Goal: Contribute content

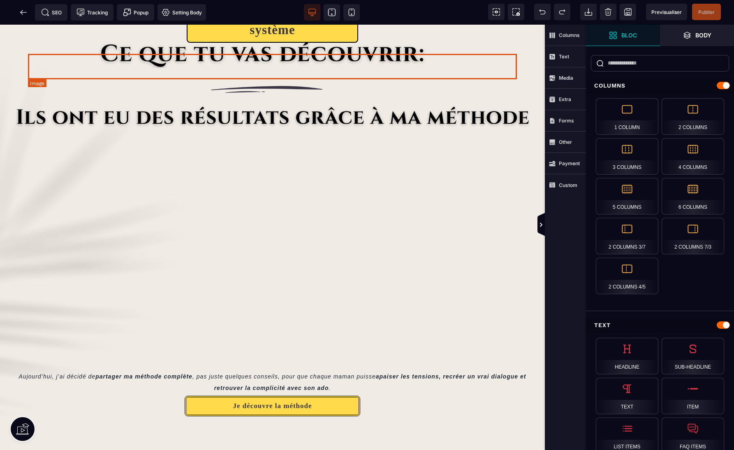
scroll to position [956, 0]
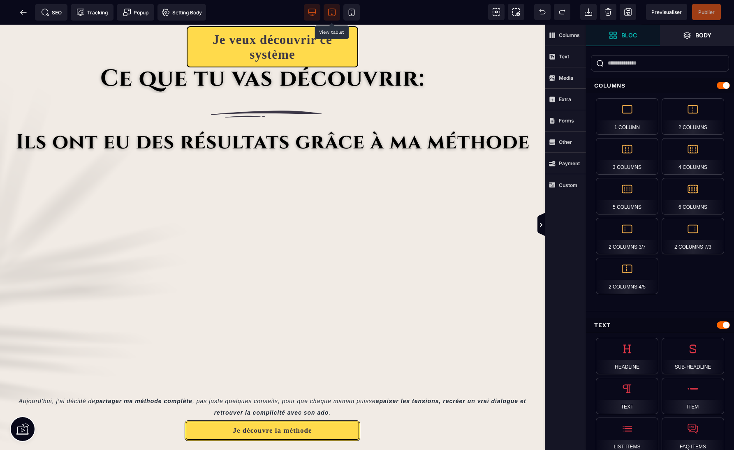
click at [328, 17] on span at bounding box center [332, 12] width 16 height 16
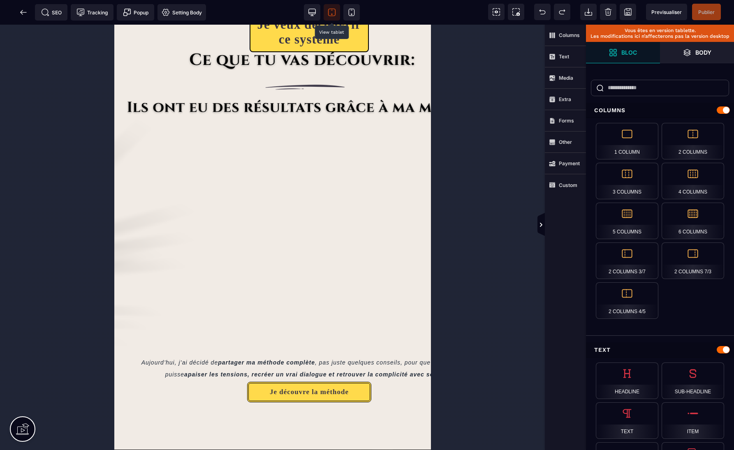
scroll to position [713, 0]
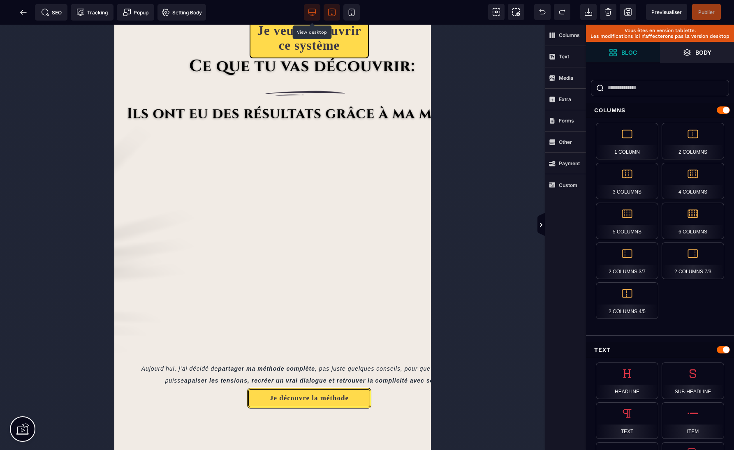
click at [316, 15] on span at bounding box center [312, 12] width 16 height 16
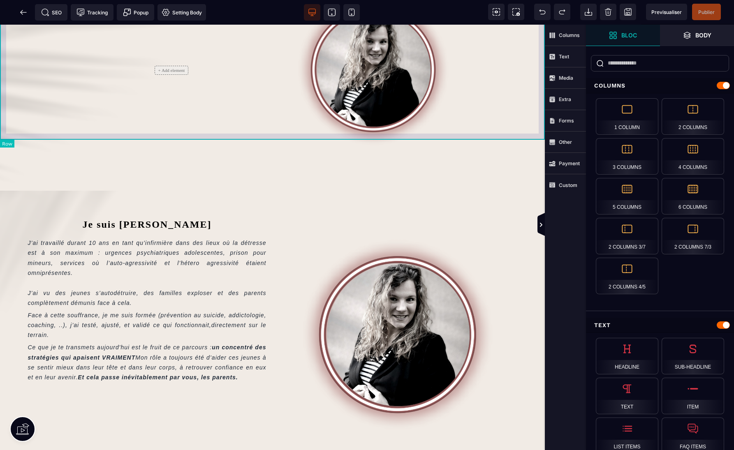
scroll to position [541, 0]
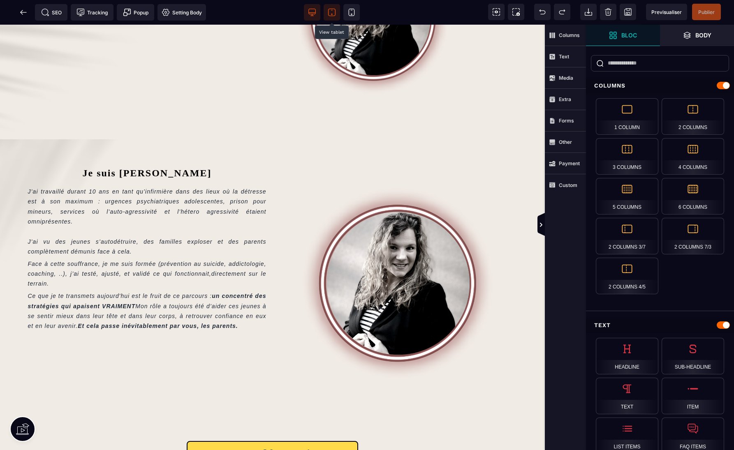
click at [330, 14] on icon at bounding box center [332, 12] width 8 height 8
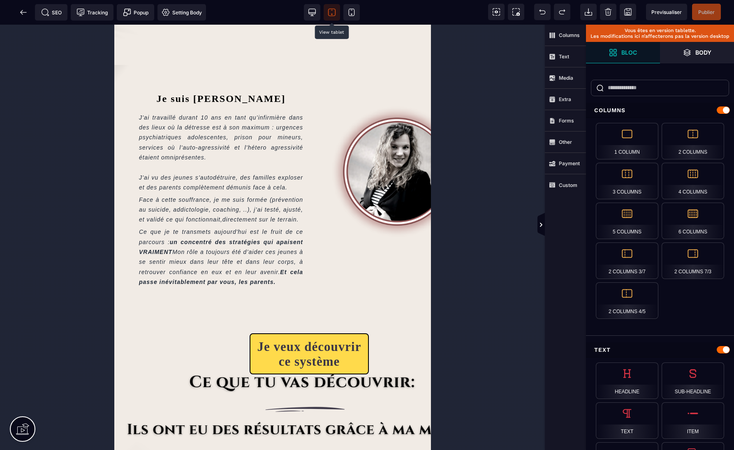
scroll to position [393, 0]
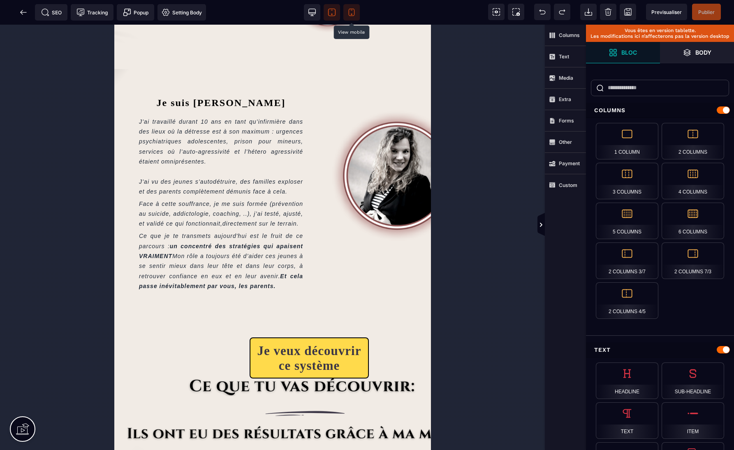
click at [344, 13] on span at bounding box center [351, 12] width 16 height 16
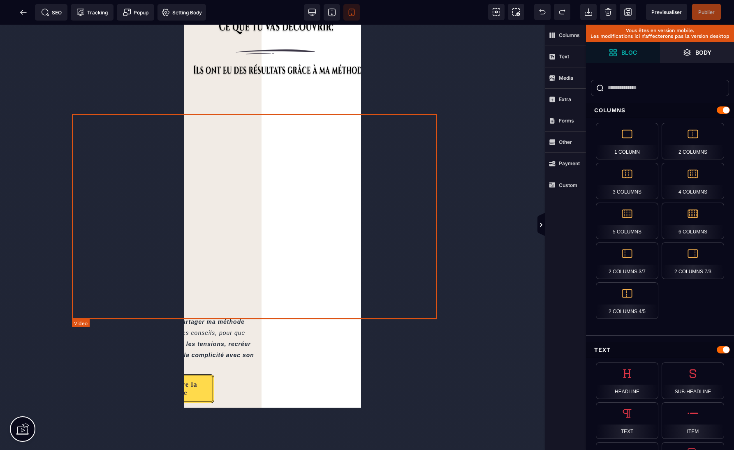
scroll to position [1363, 0]
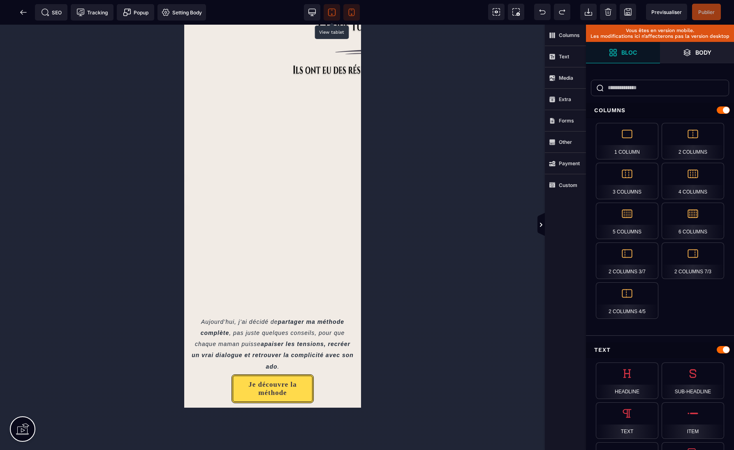
click at [335, 12] on icon at bounding box center [331, 12] width 7 height 7
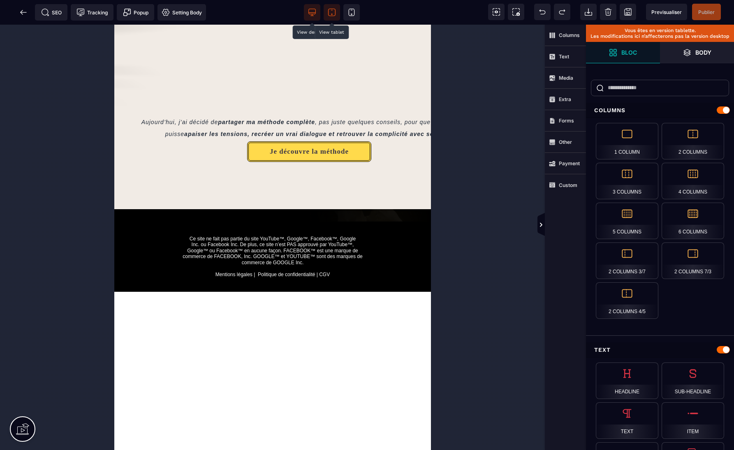
click at [316, 13] on span at bounding box center [312, 12] width 16 height 16
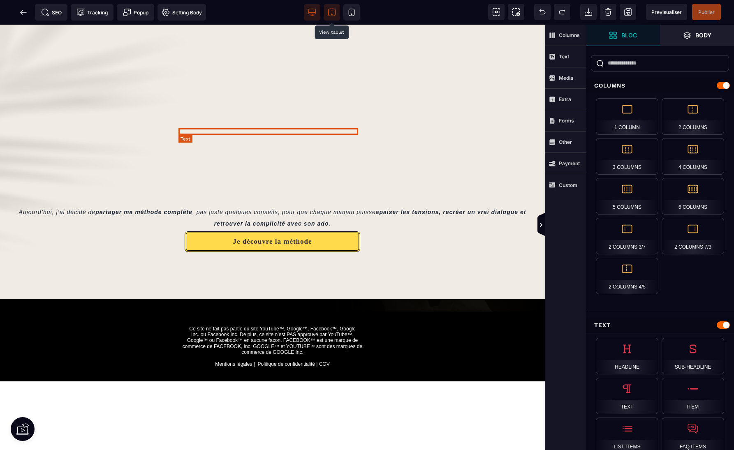
scroll to position [1013, 0]
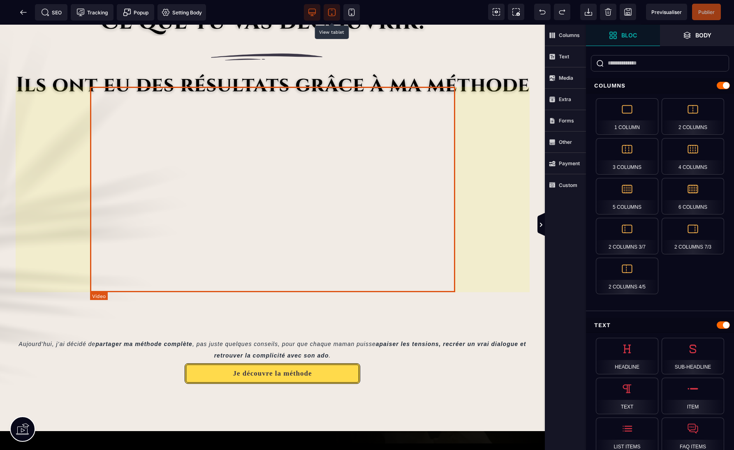
click at [390, 149] on div at bounding box center [272, 203] width 365 height 206
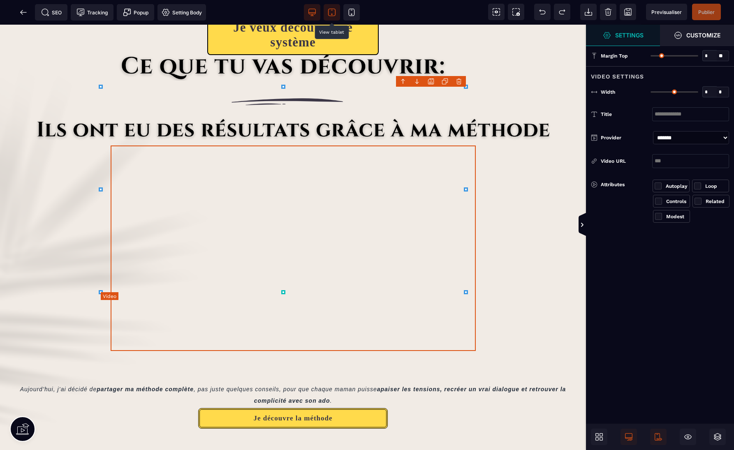
type input "*"
type input "***"
select select "**"
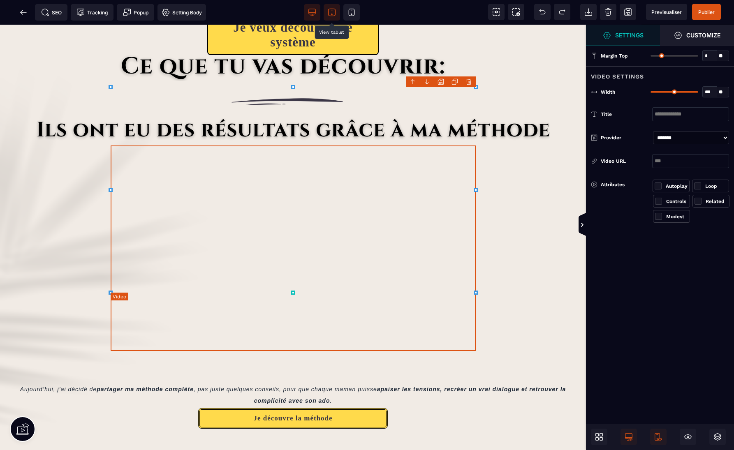
scroll to position [1058, 0]
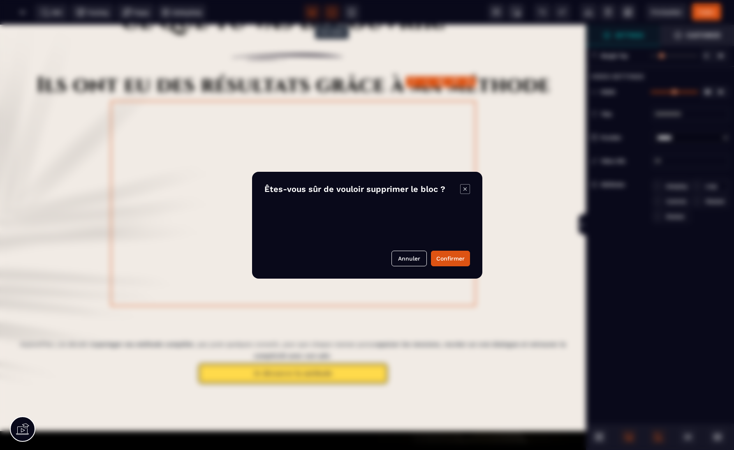
click at [470, 82] on body "B I U S A *******" at bounding box center [367, 225] width 734 height 450
click at [454, 257] on button "Confirmer" at bounding box center [450, 259] width 39 height 16
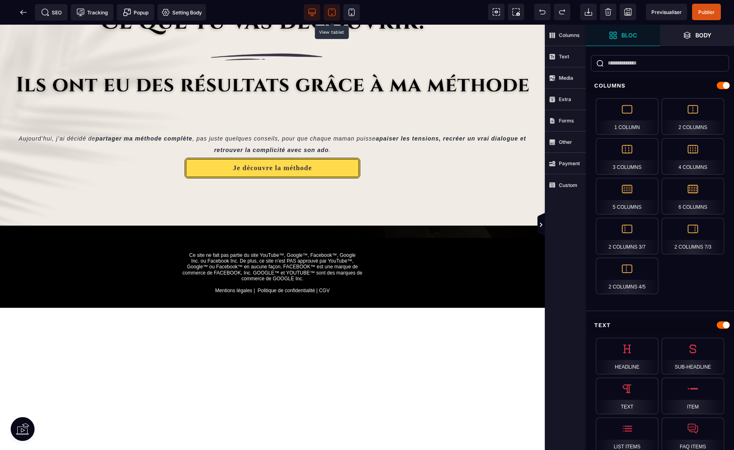
click at [333, 16] on icon at bounding box center [332, 12] width 8 height 8
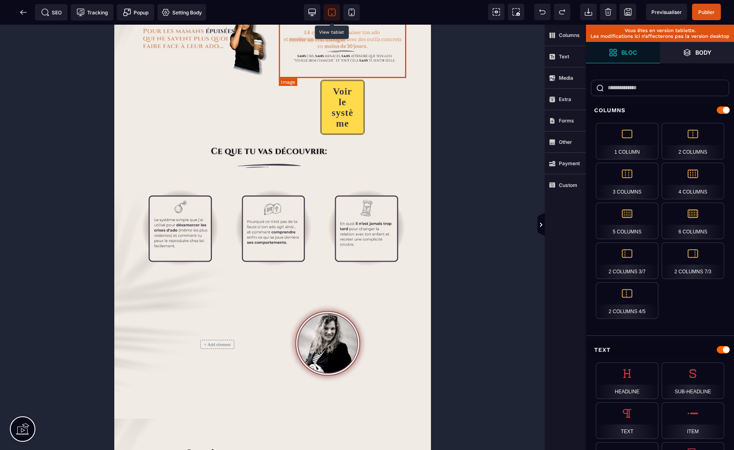
scroll to position [0, 0]
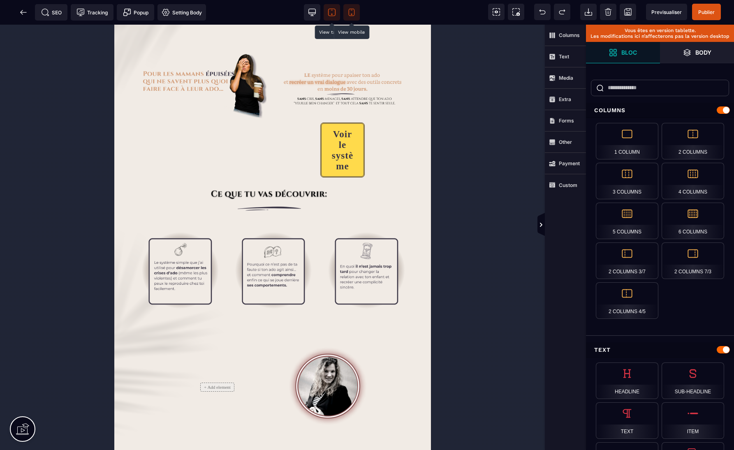
click at [349, 8] on icon at bounding box center [352, 12] width 8 height 8
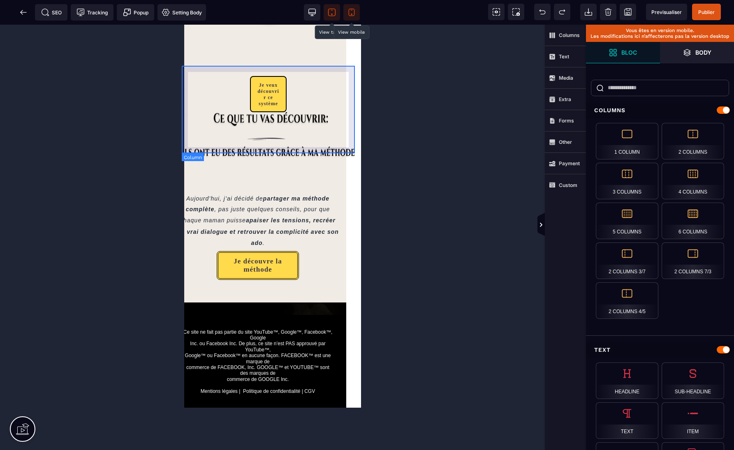
scroll to position [1379, 15]
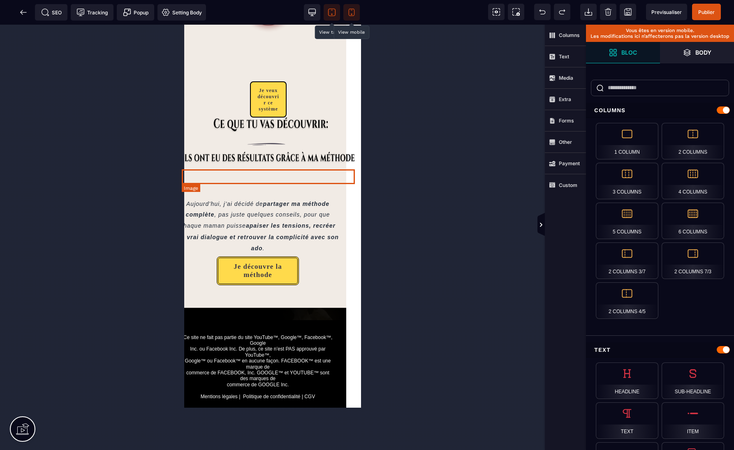
click at [296, 165] on img at bounding box center [267, 158] width 173 height 15
select select
select select "**"
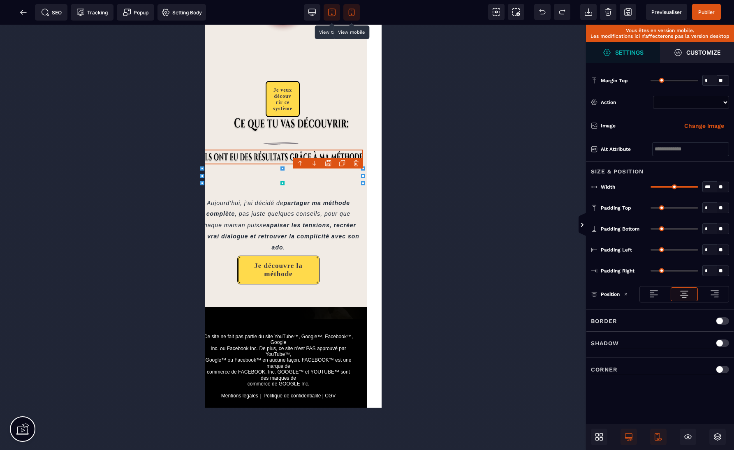
type input "***"
select select "*"
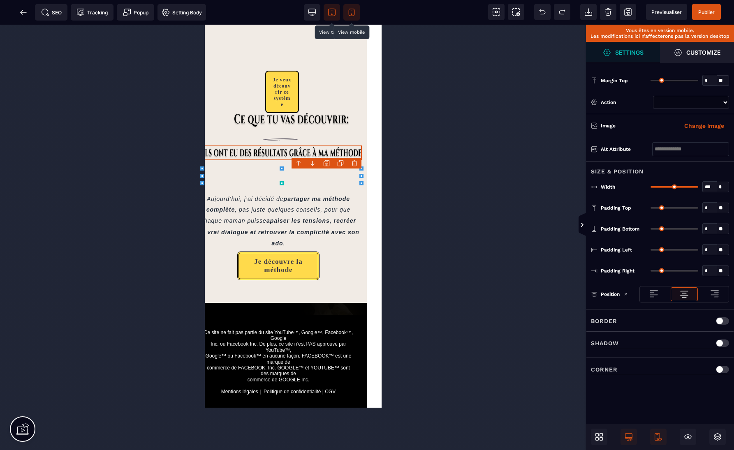
scroll to position [1399, 15]
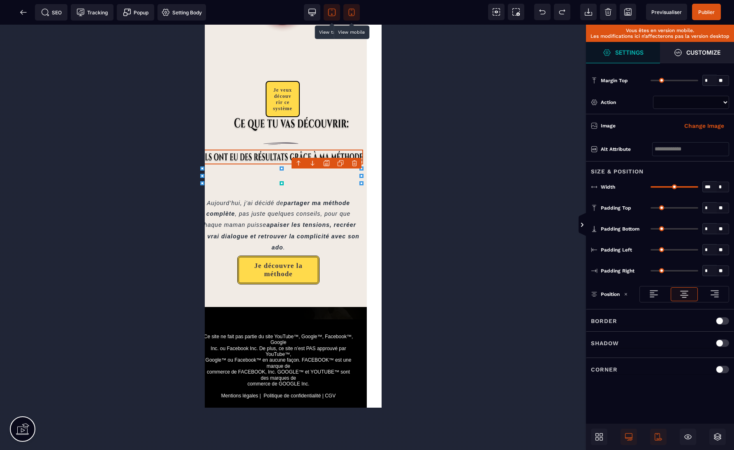
click at [362, 174] on icon at bounding box center [361, 176] width 4 height 4
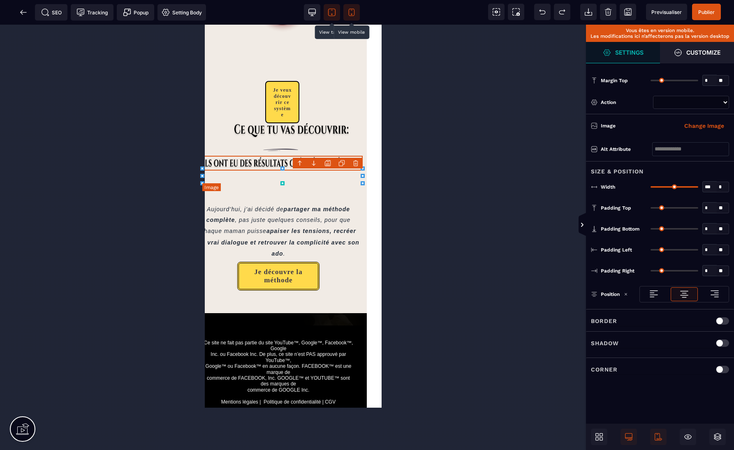
scroll to position [1399, 0]
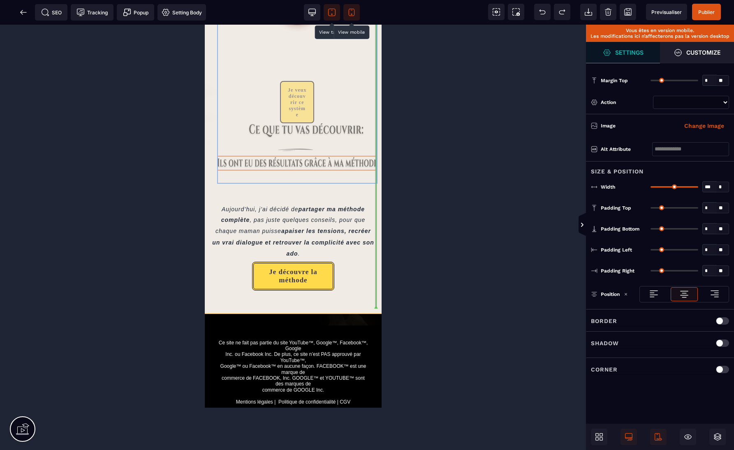
drag, startPoint x: 374, startPoint y: 173, endPoint x: 365, endPoint y: 173, distance: 9.0
select select
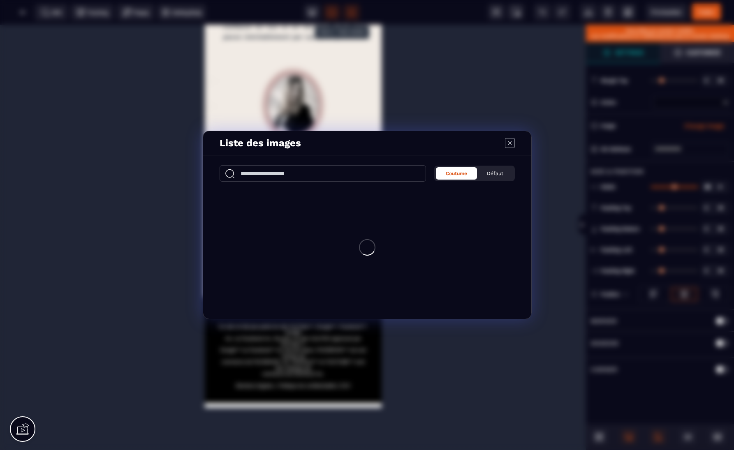
select select
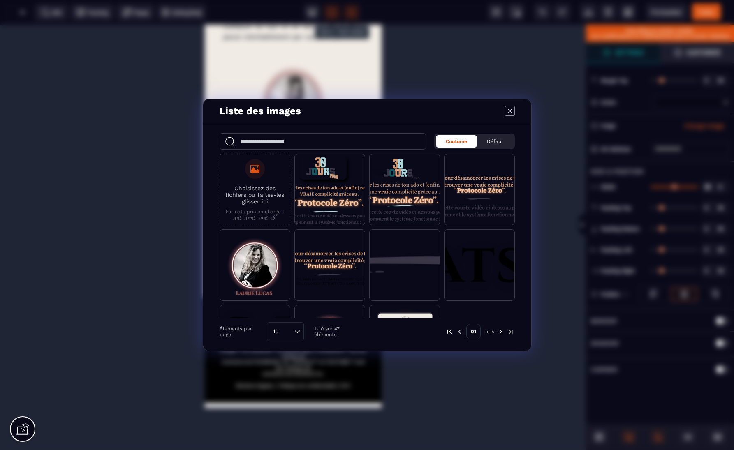
click at [510, 108] on icon "Modal window" at bounding box center [510, 111] width 10 height 10
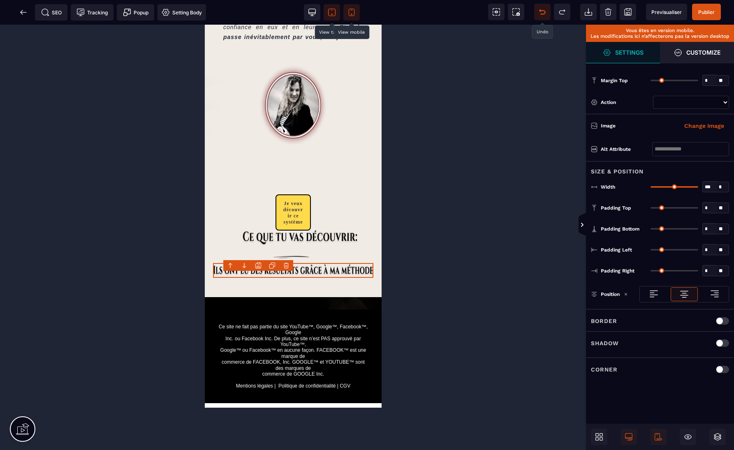
click at [548, 10] on span at bounding box center [542, 12] width 16 height 16
select select "**"
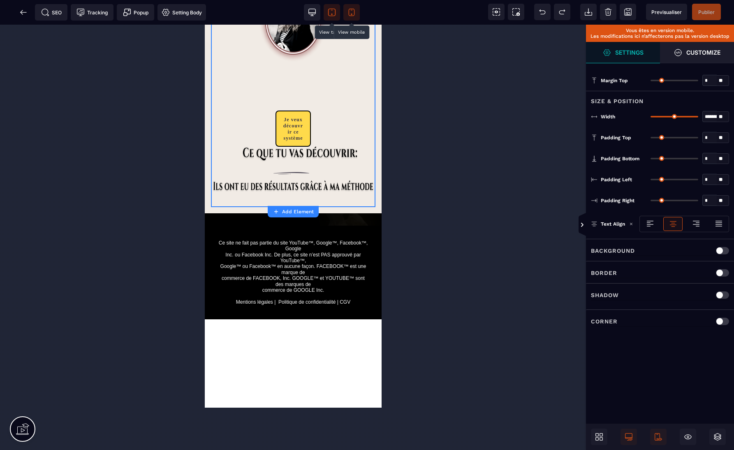
scroll to position [1501, 0]
